Goal: Information Seeking & Learning: Learn about a topic

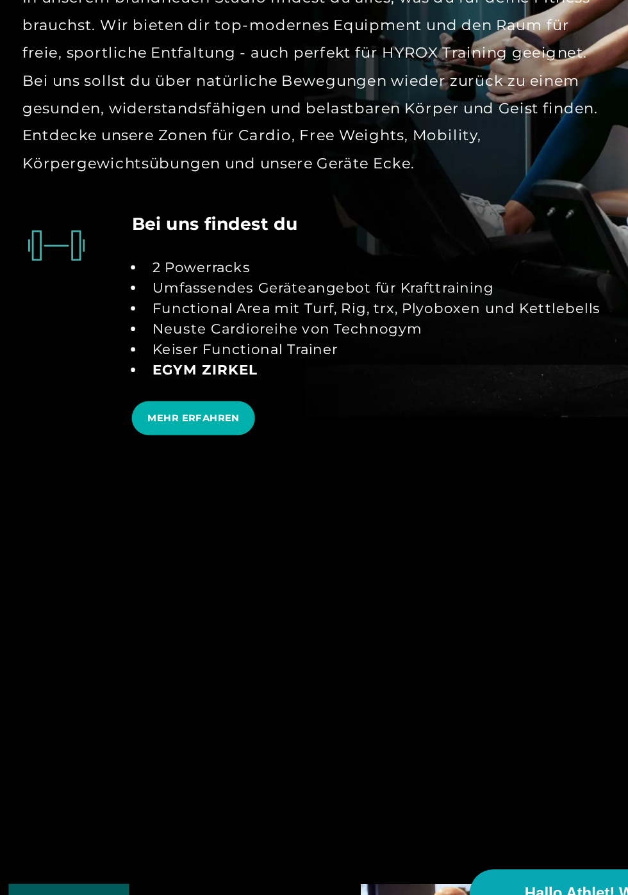
scroll to position [3135, 0]
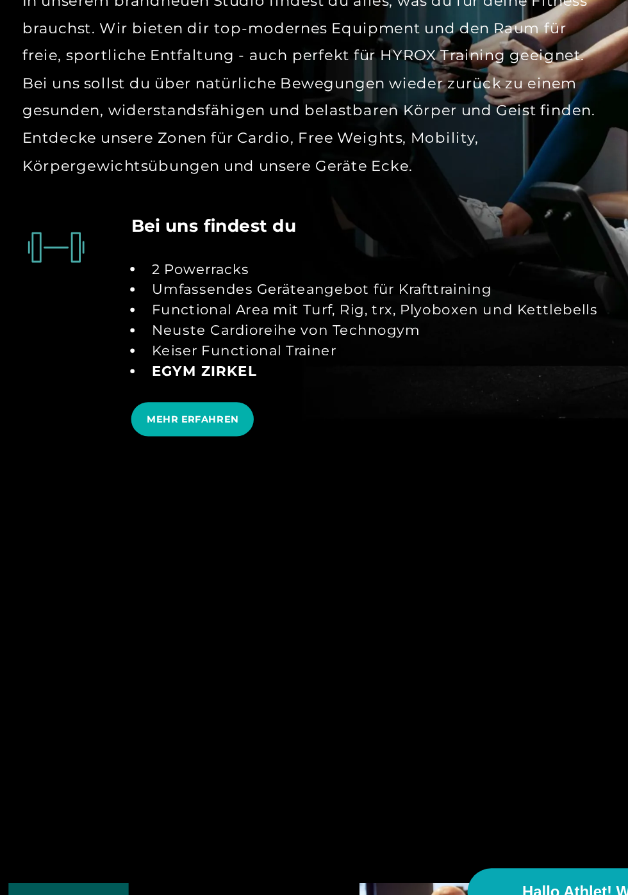
click at [145, 512] on span "MEHR ERFAHREN" at bounding box center [145, 499] width 92 height 26
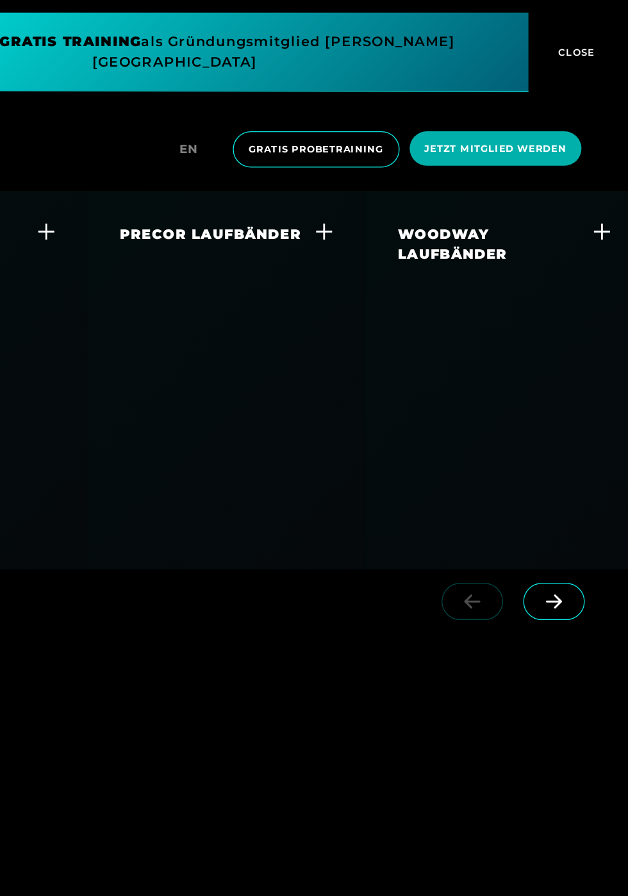
scroll to position [3352, 0]
